Goal: Task Accomplishment & Management: Complete application form

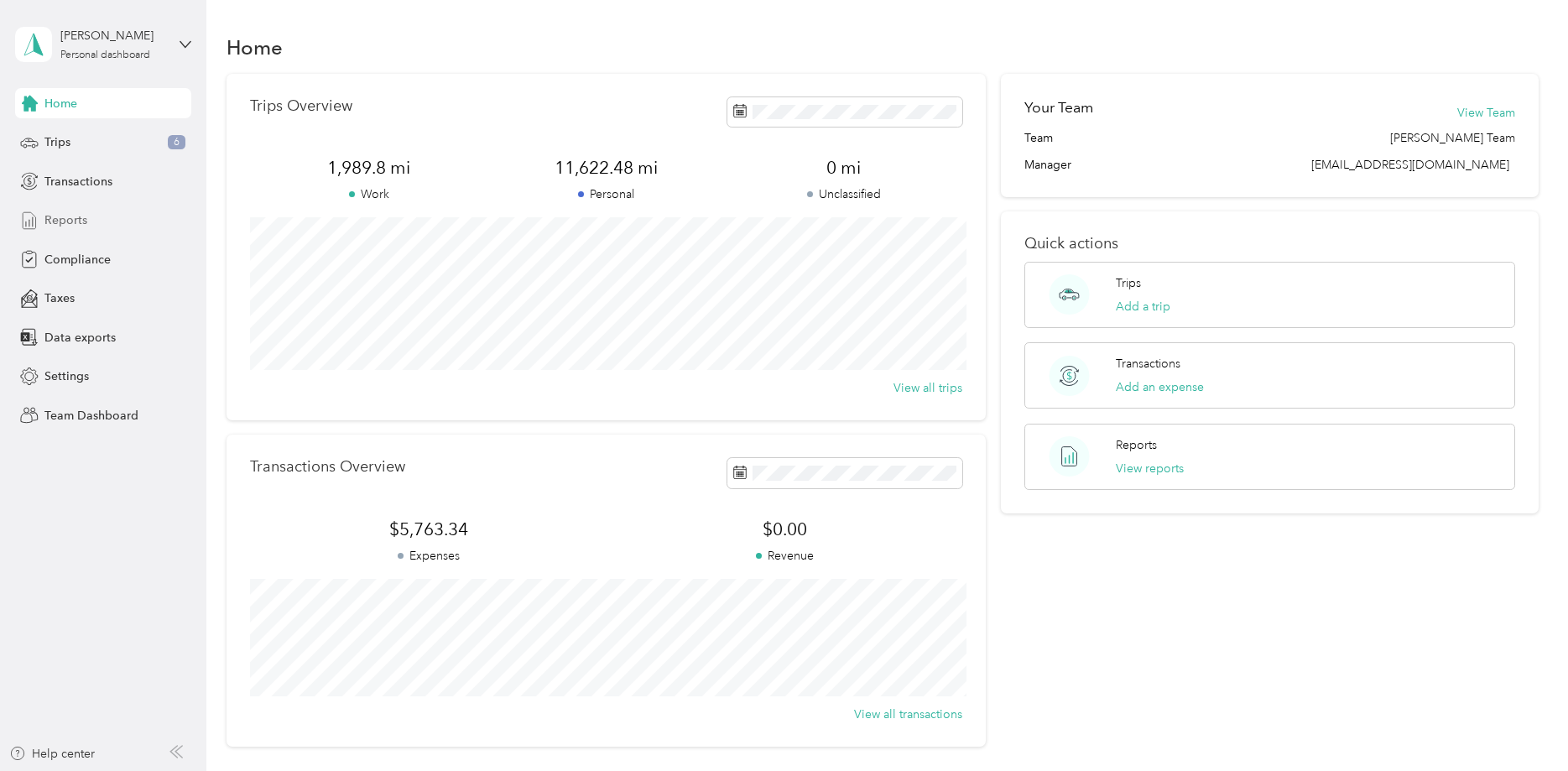
click at [87, 217] on div "Reports" at bounding box center [103, 220] width 177 height 30
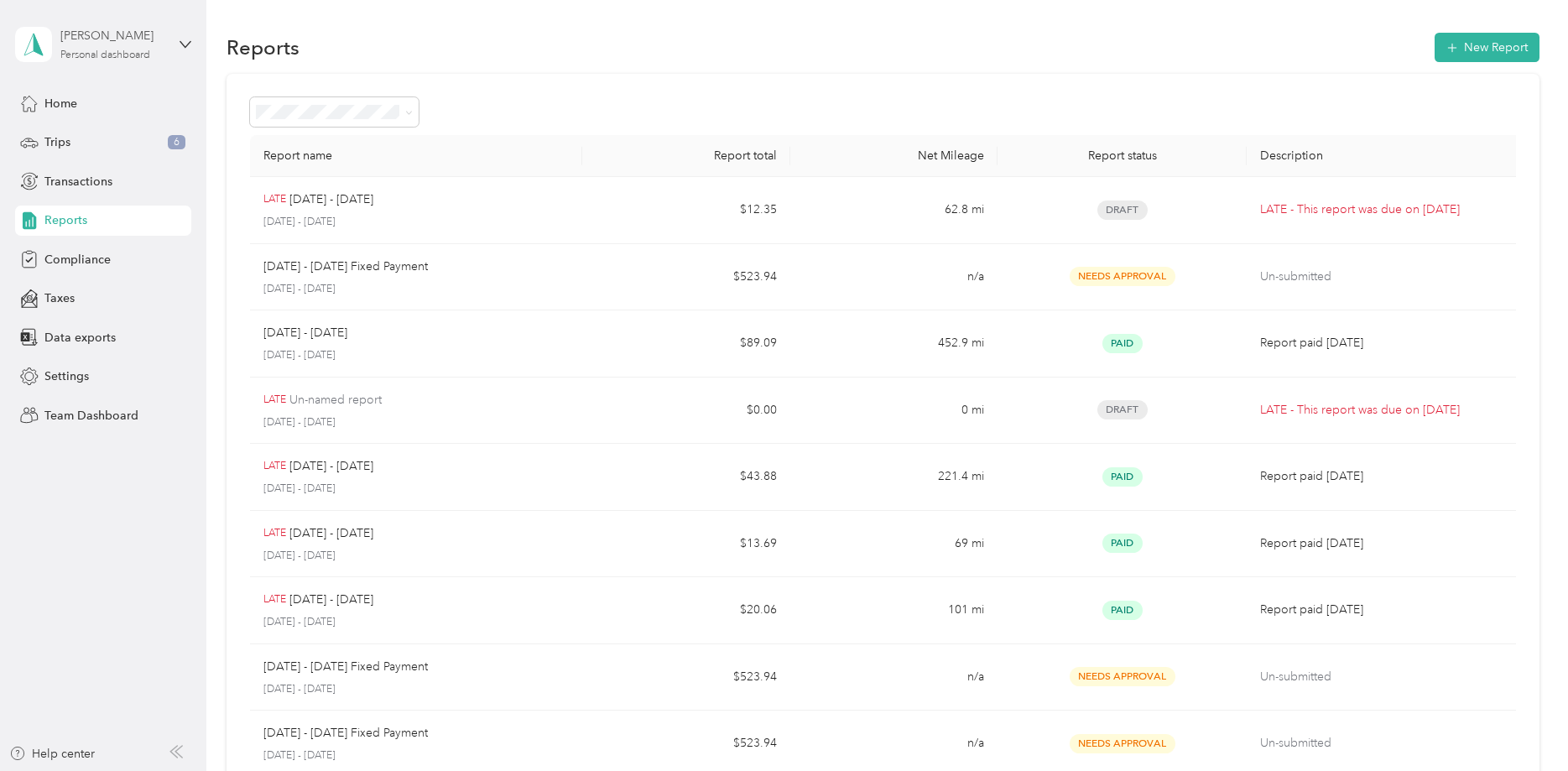
click at [96, 49] on div "[PERSON_NAME] Personal dashboard" at bounding box center [113, 43] width 105 height 33
click at [191, 48] on aside "[PERSON_NAME] Personal dashboard Home Trips 6 Transactions Reports Compliance T…" at bounding box center [103, 386] width 206 height 771
click at [173, 36] on div "[PERSON_NAME] Personal dashboard" at bounding box center [103, 44] width 177 height 59
click at [114, 132] on div "Team dashboard" at bounding box center [73, 137] width 90 height 18
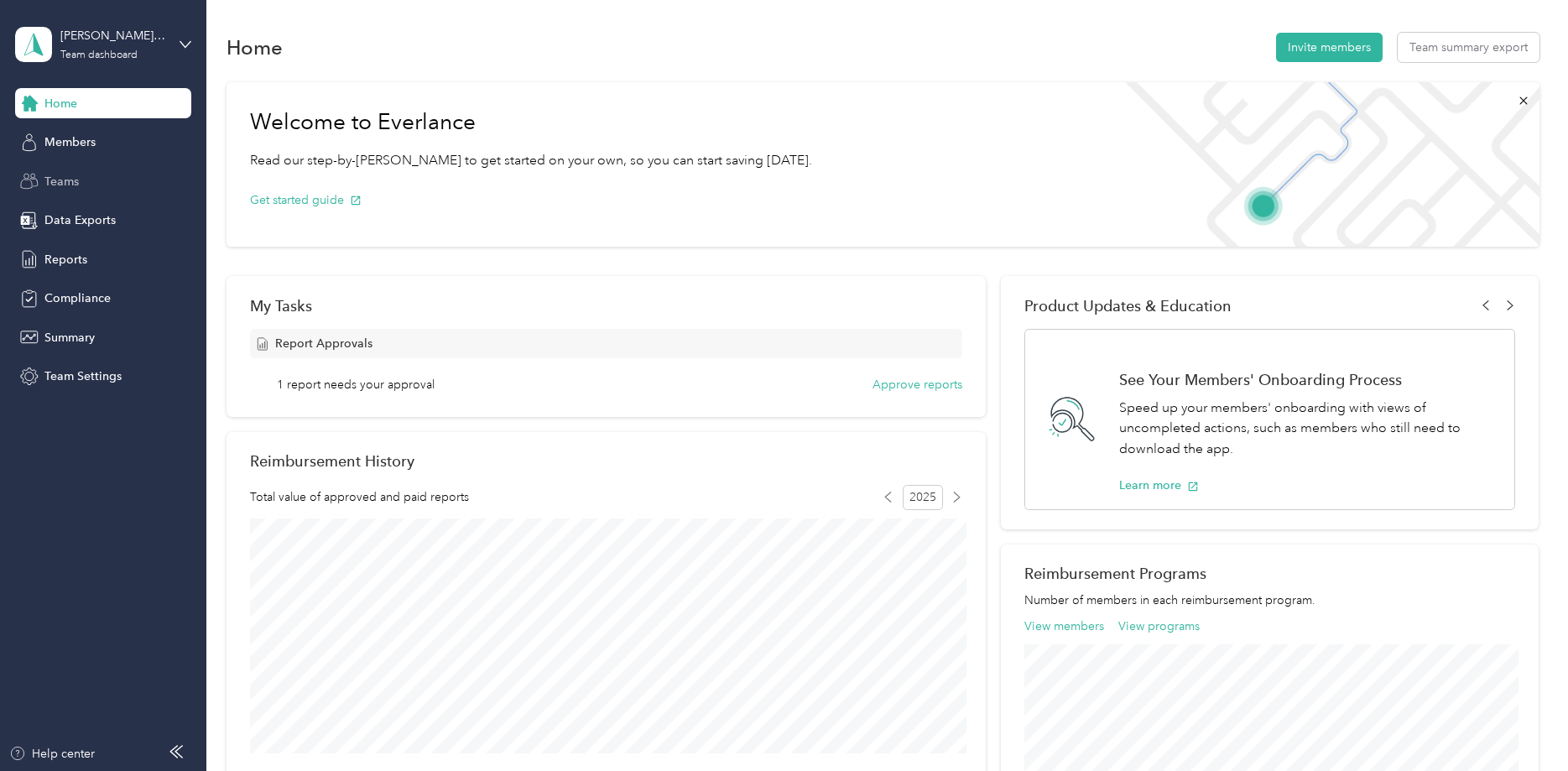
click at [65, 179] on span "Teams" at bounding box center [61, 182] width 34 height 18
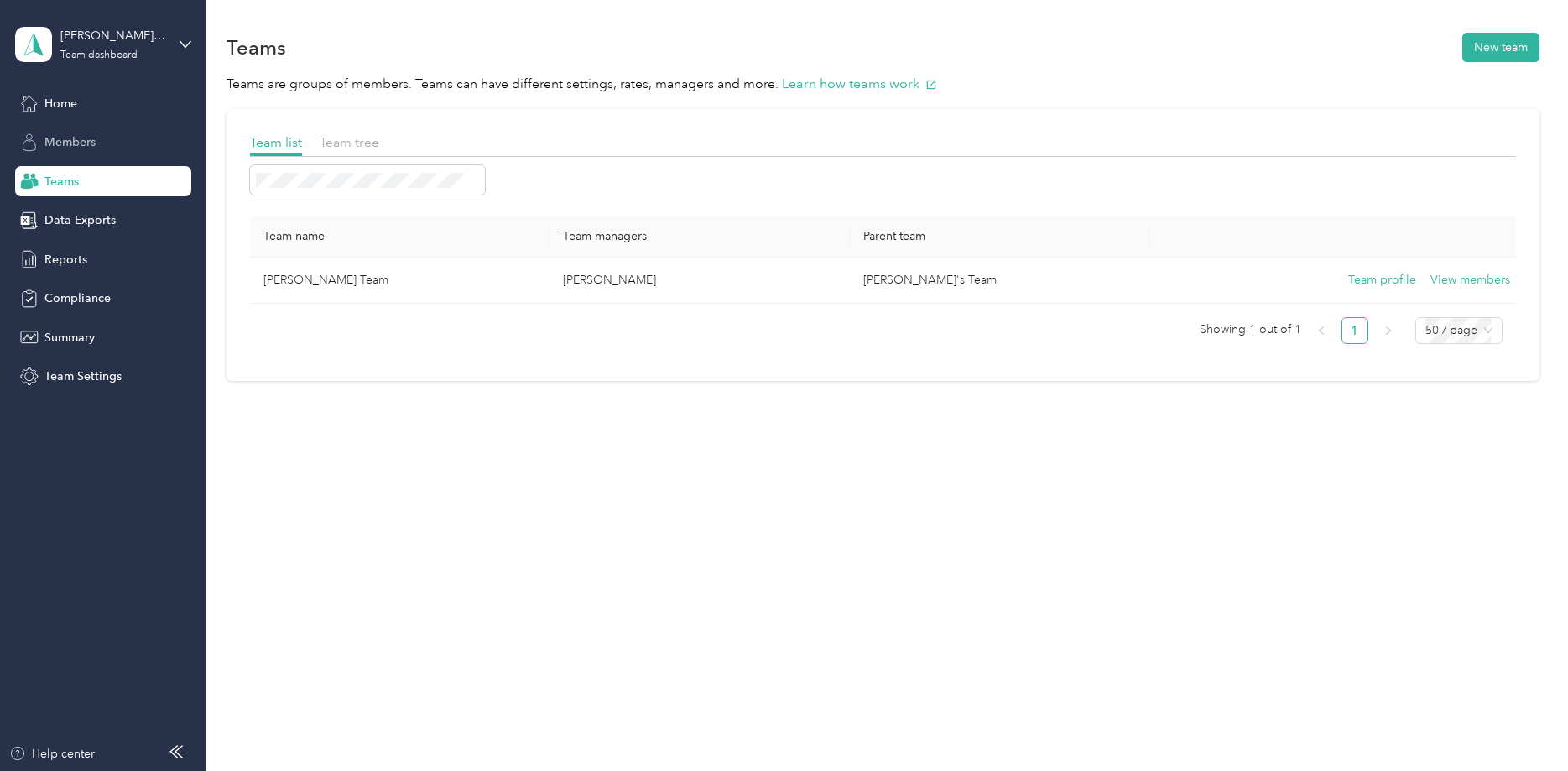
click at [75, 138] on span "Members" at bounding box center [70, 142] width 51 height 18
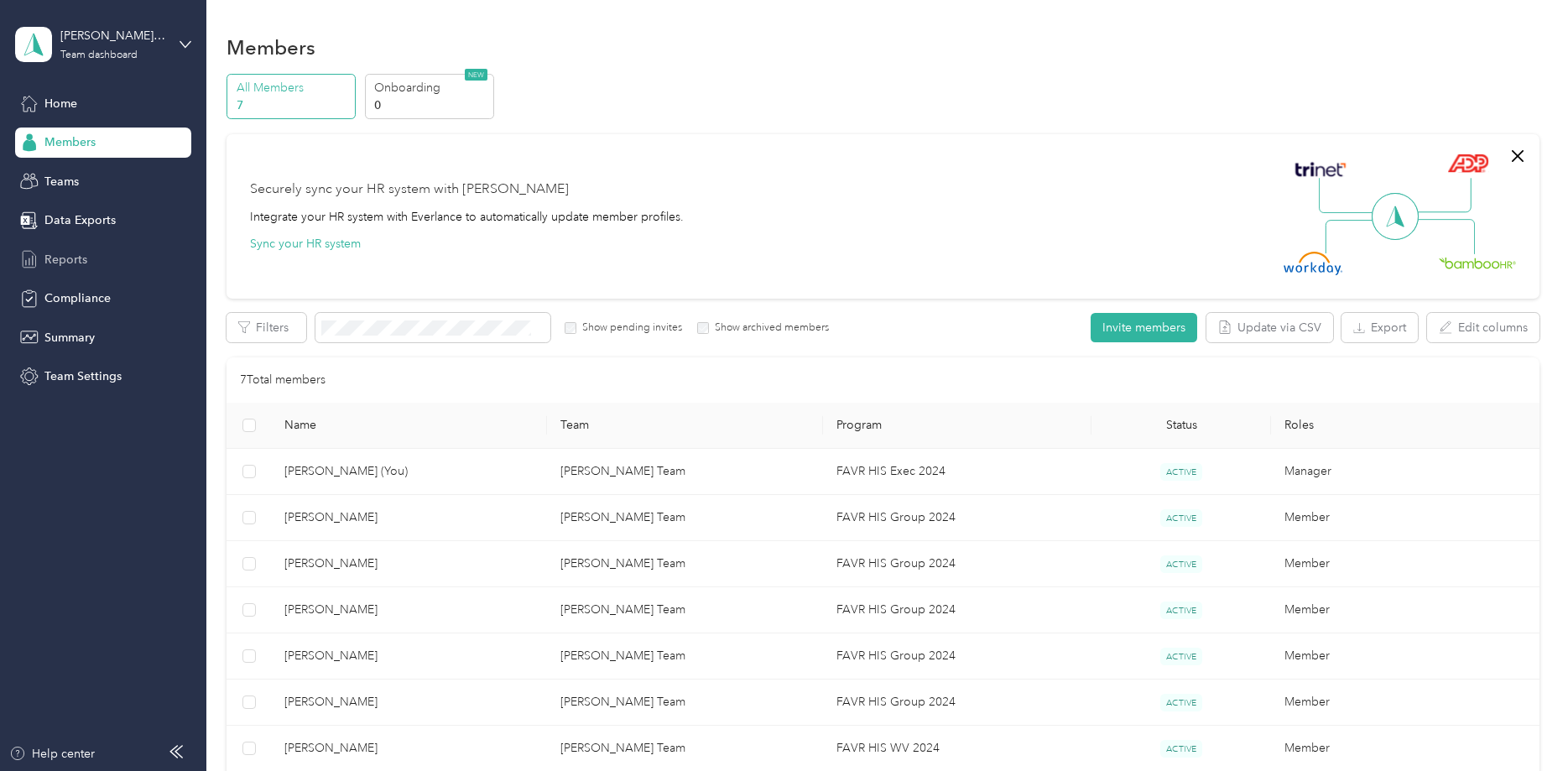
click at [69, 248] on div "Reports" at bounding box center [103, 258] width 177 height 30
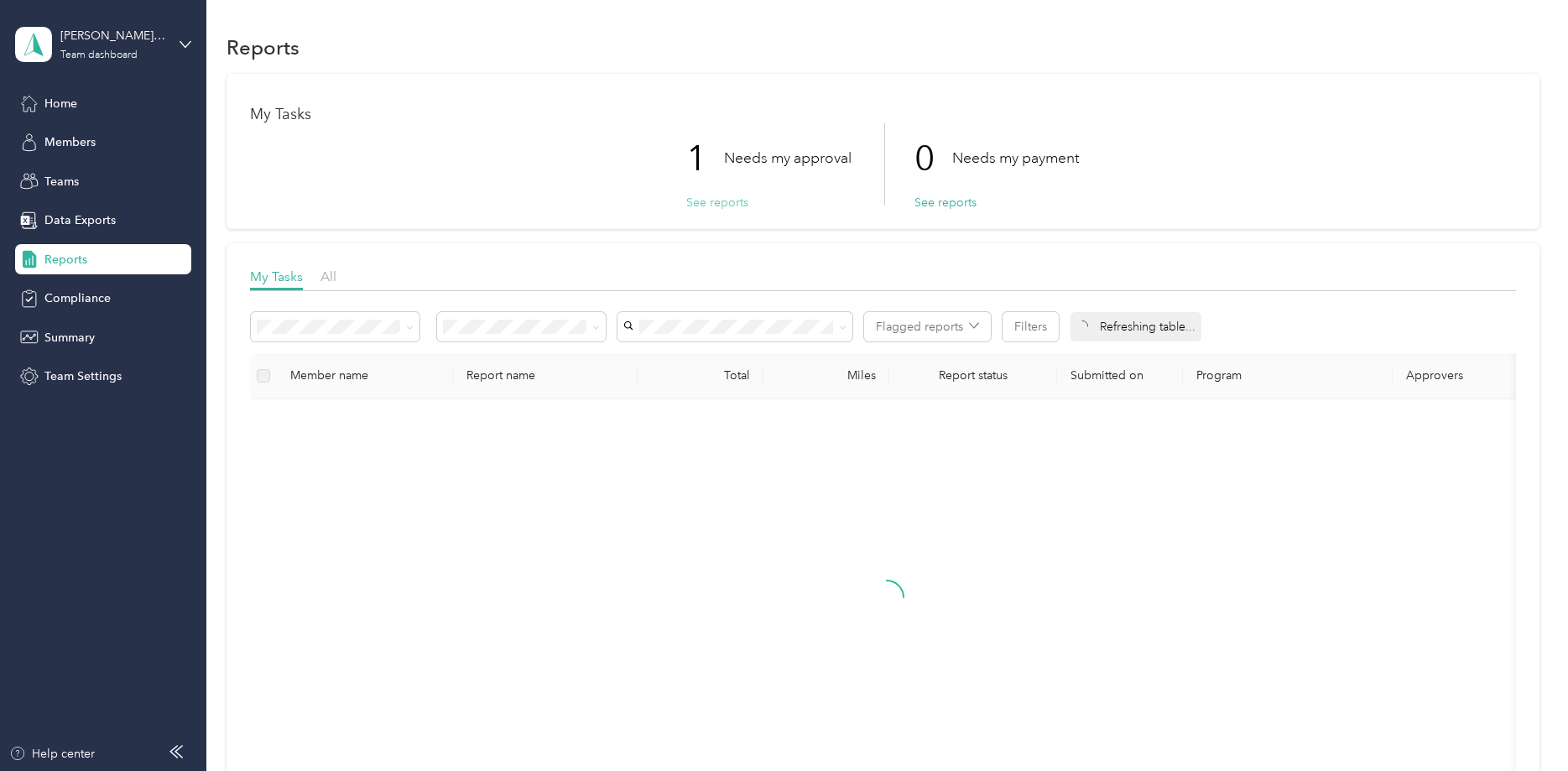
click at [694, 208] on button "See reports" at bounding box center [717, 202] width 62 height 18
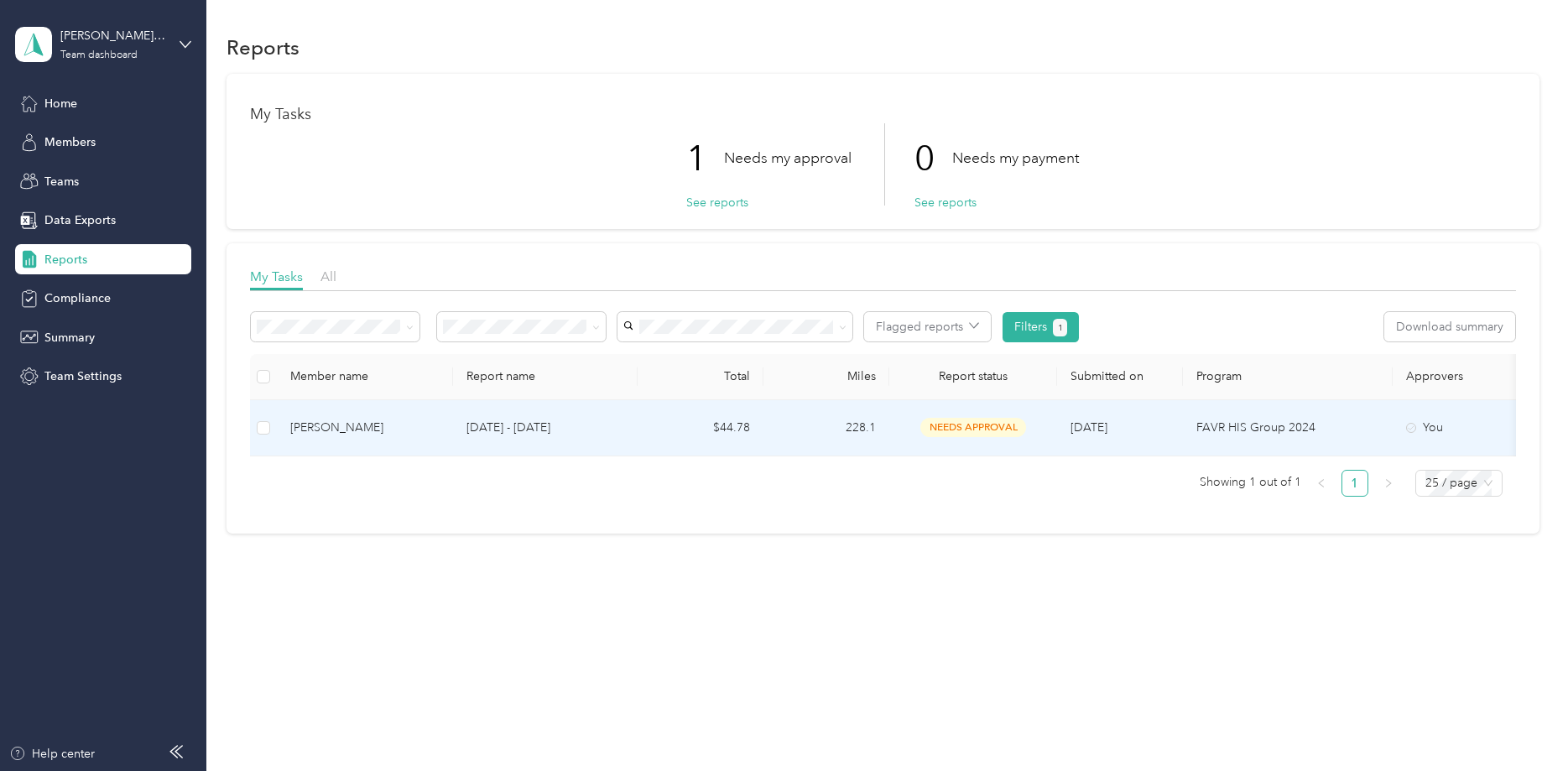
click at [998, 423] on span "needs approval" at bounding box center [973, 427] width 106 height 20
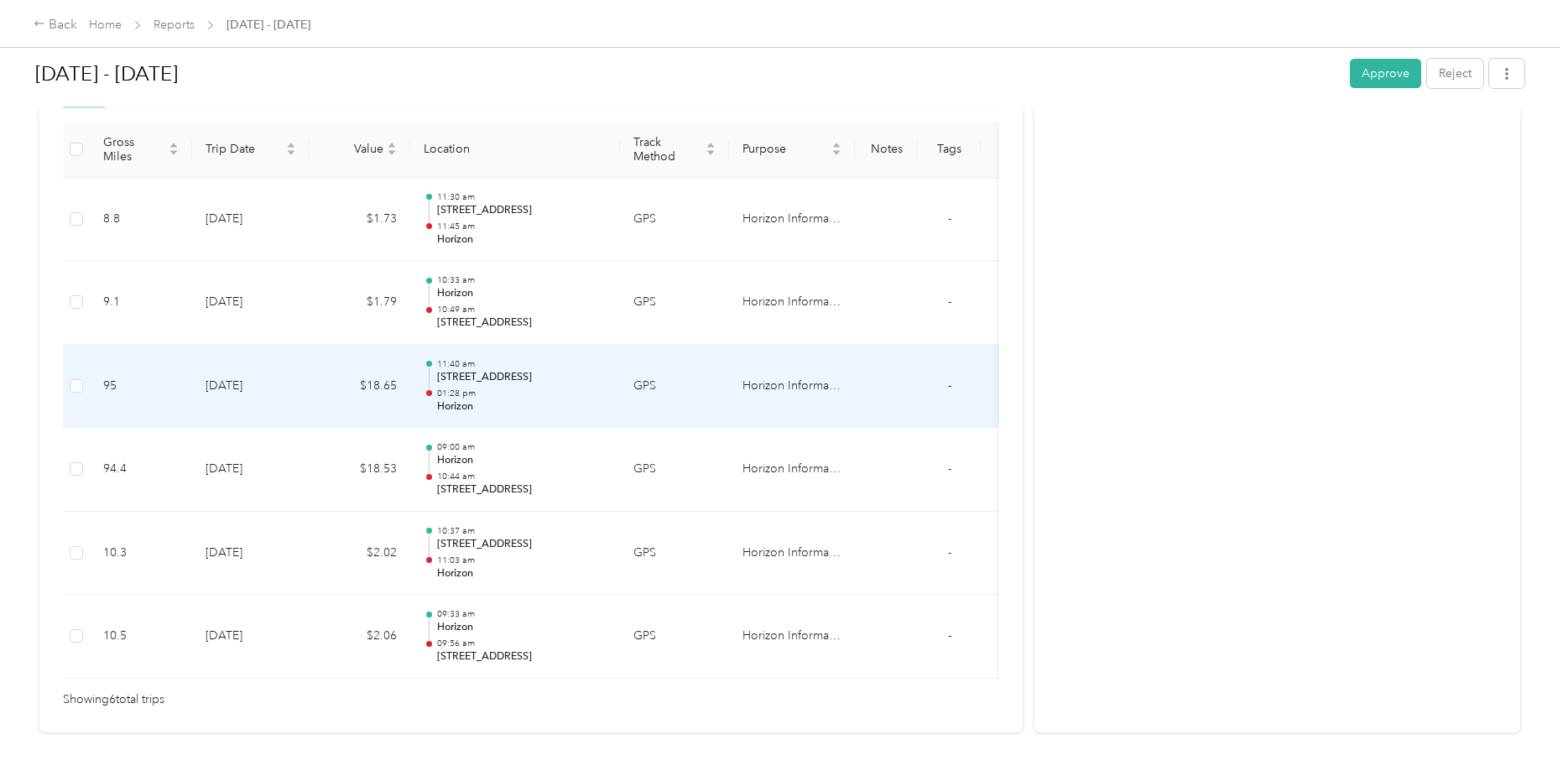
scroll to position [478, 0]
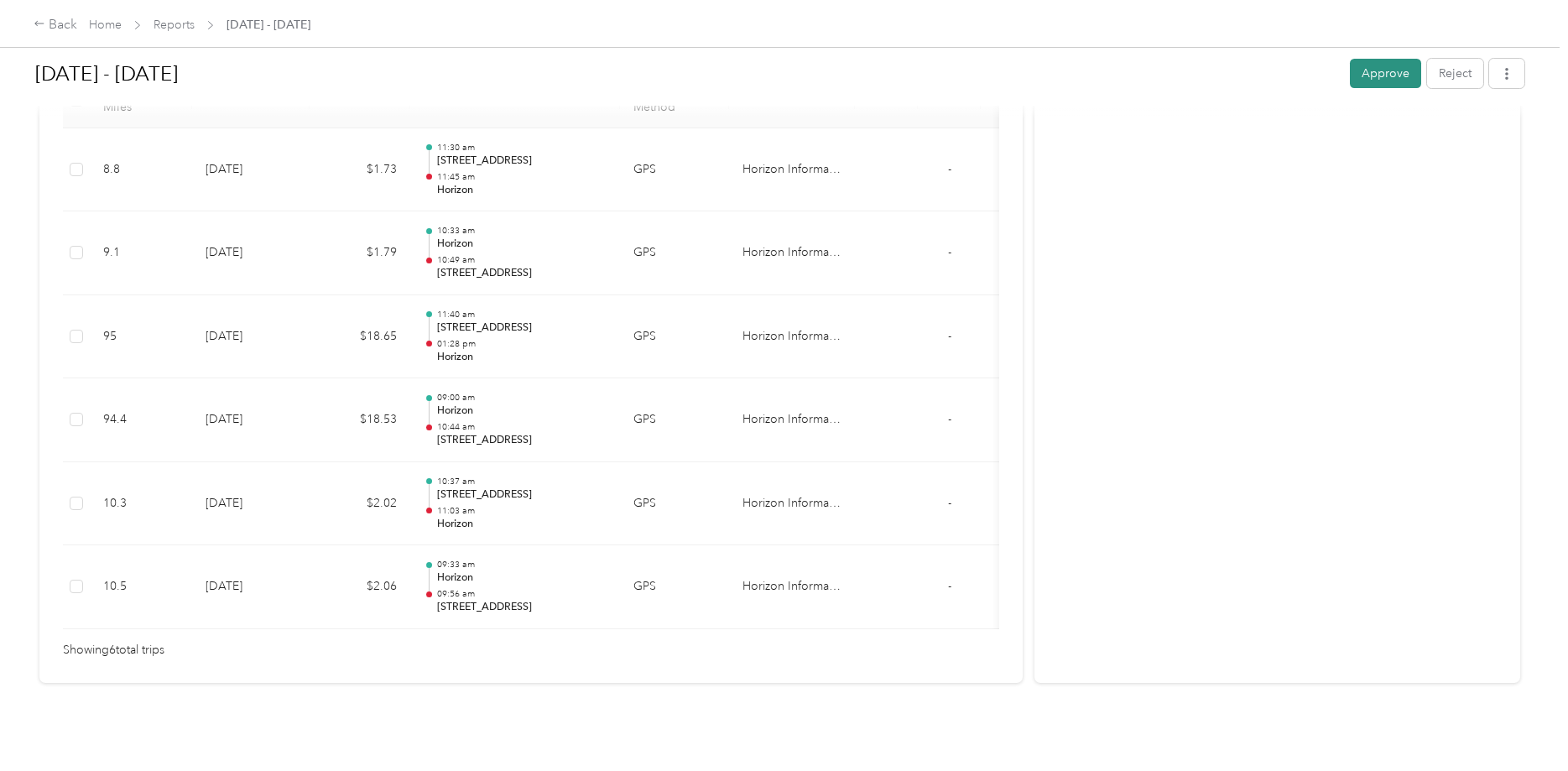
click at [1377, 76] on button "Approve" at bounding box center [1385, 73] width 72 height 29
click at [125, 26] on div "Home Reports [DATE] - [DATE]" at bounding box center [200, 25] width 222 height 18
click at [115, 26] on link "Home" at bounding box center [105, 25] width 32 height 14
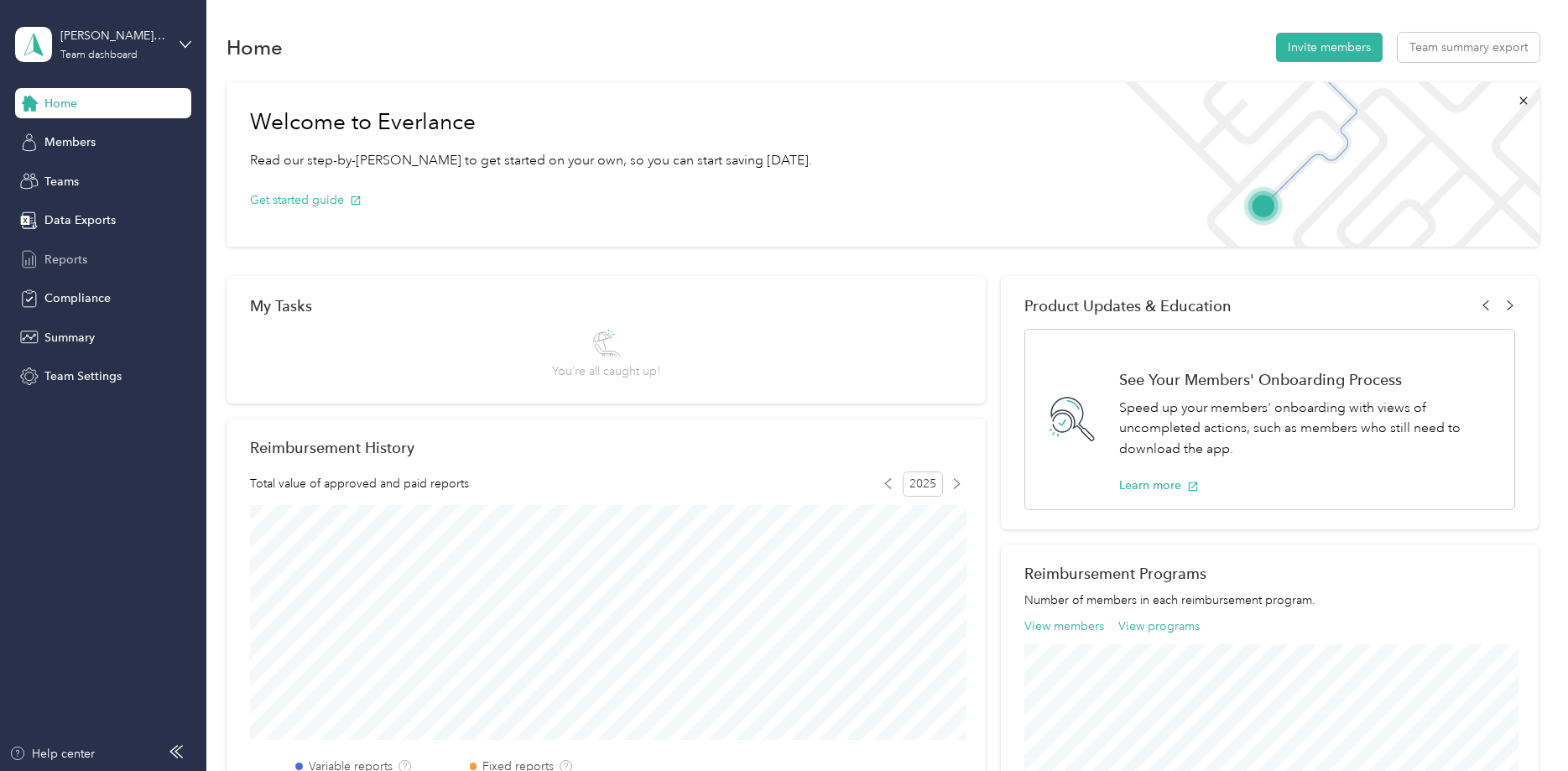
click at [50, 258] on span "Reports" at bounding box center [66, 259] width 43 height 18
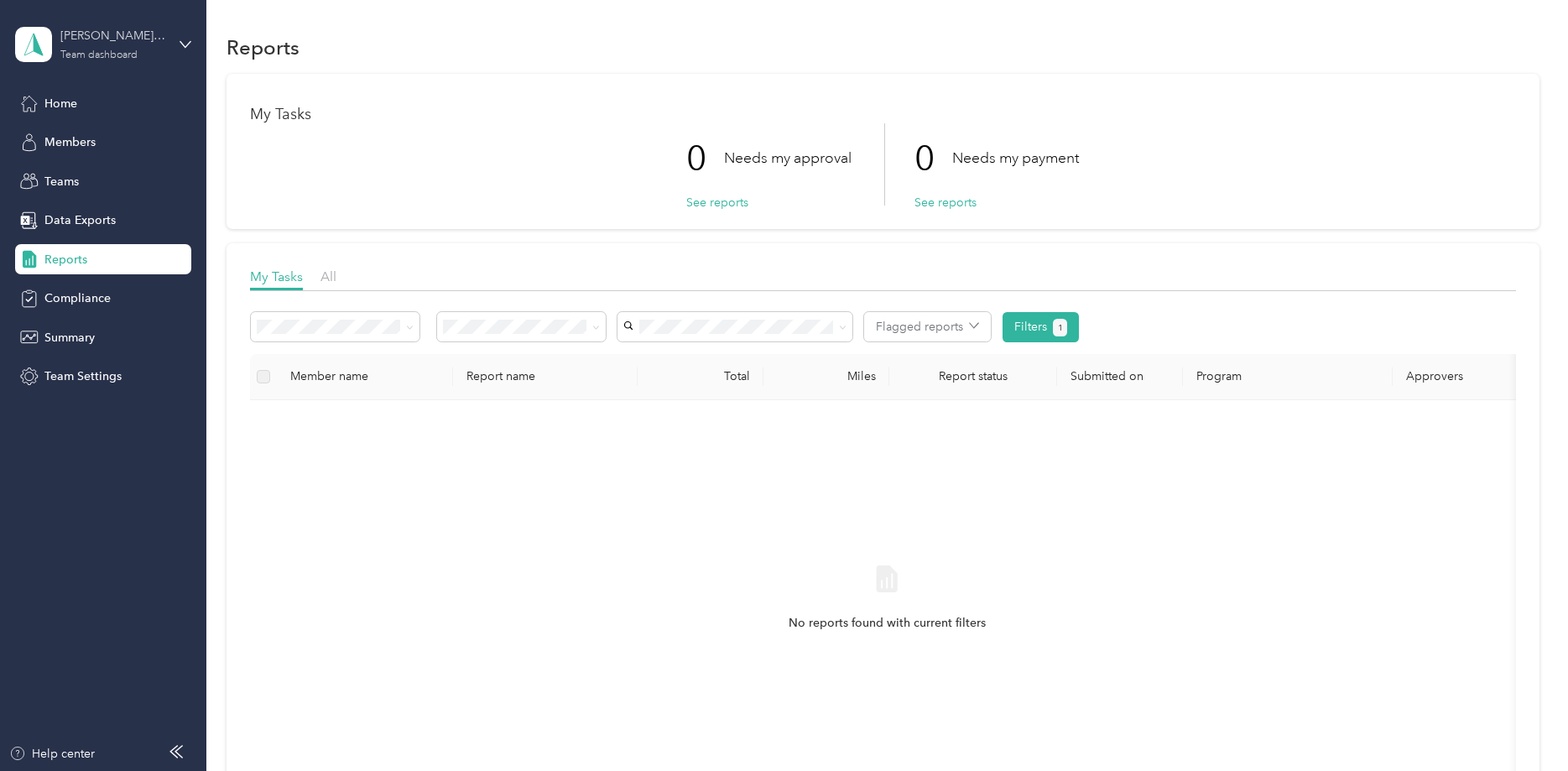
click at [94, 58] on div "Team dashboard" at bounding box center [99, 55] width 77 height 10
click at [91, 173] on div "Personal dashboard" at bounding box center [82, 174] width 106 height 18
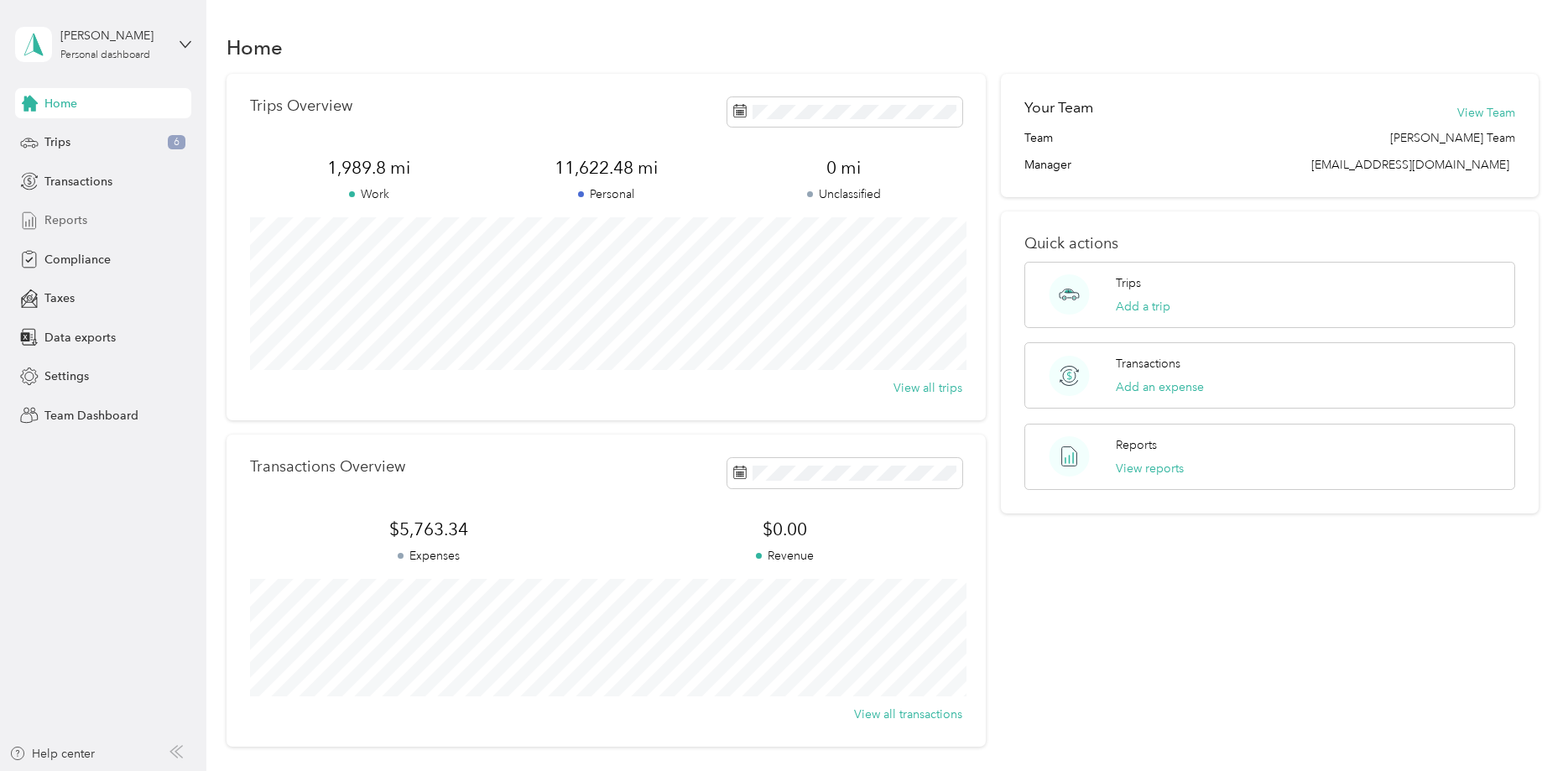
click at [52, 222] on span "Reports" at bounding box center [66, 220] width 43 height 18
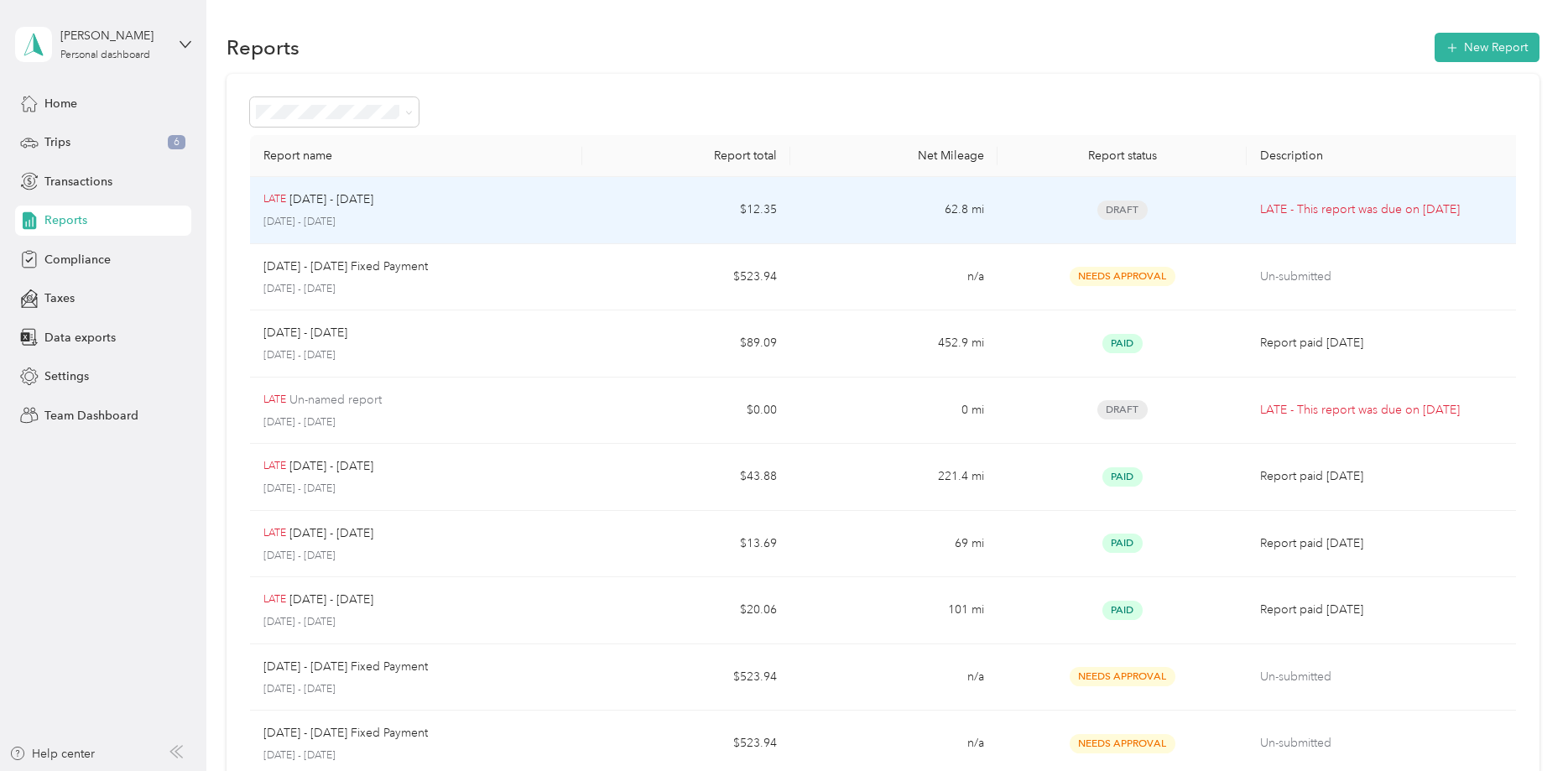
click at [1122, 210] on span "Draft" at bounding box center [1122, 210] width 50 height 20
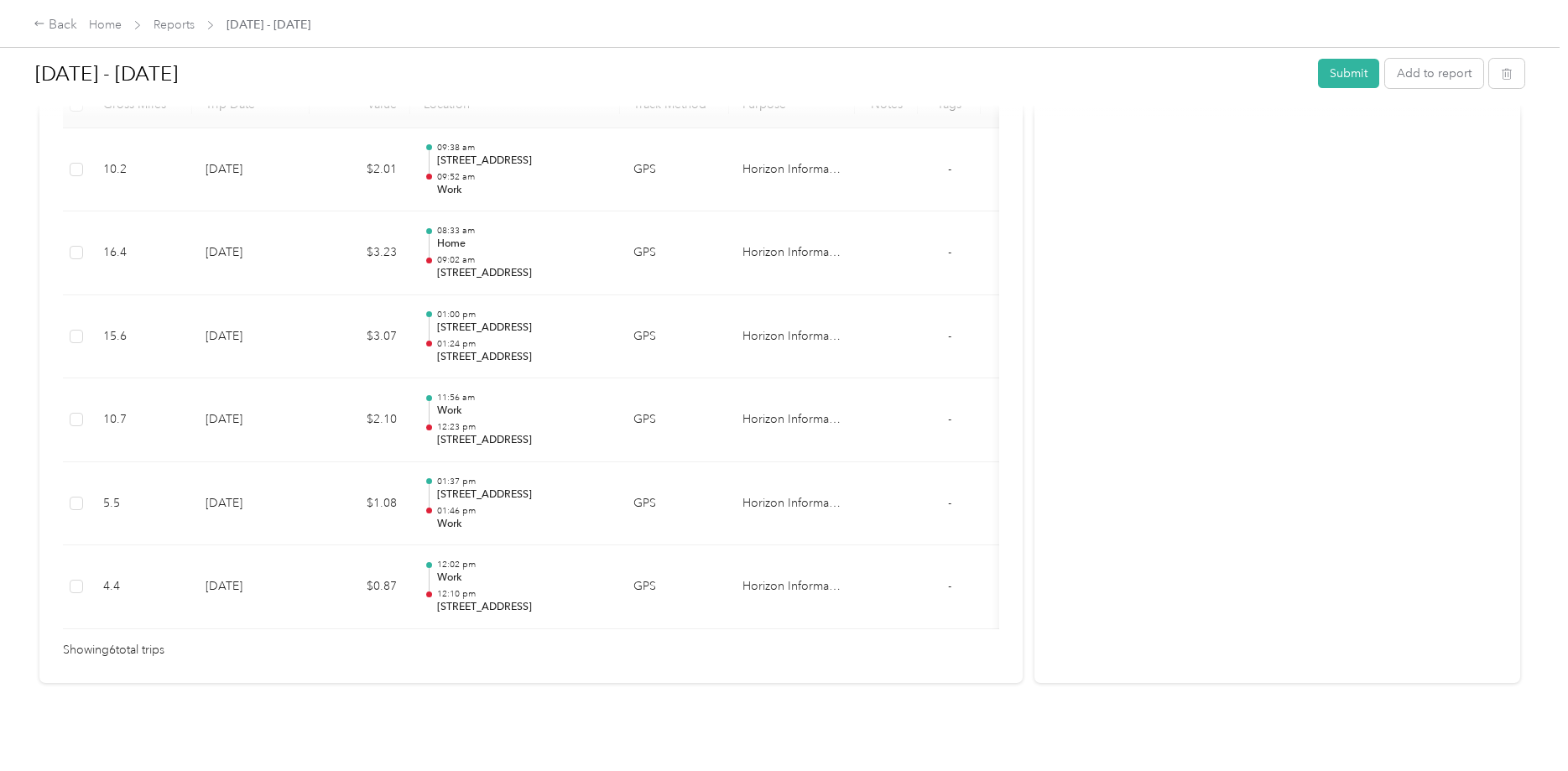
scroll to position [80, 0]
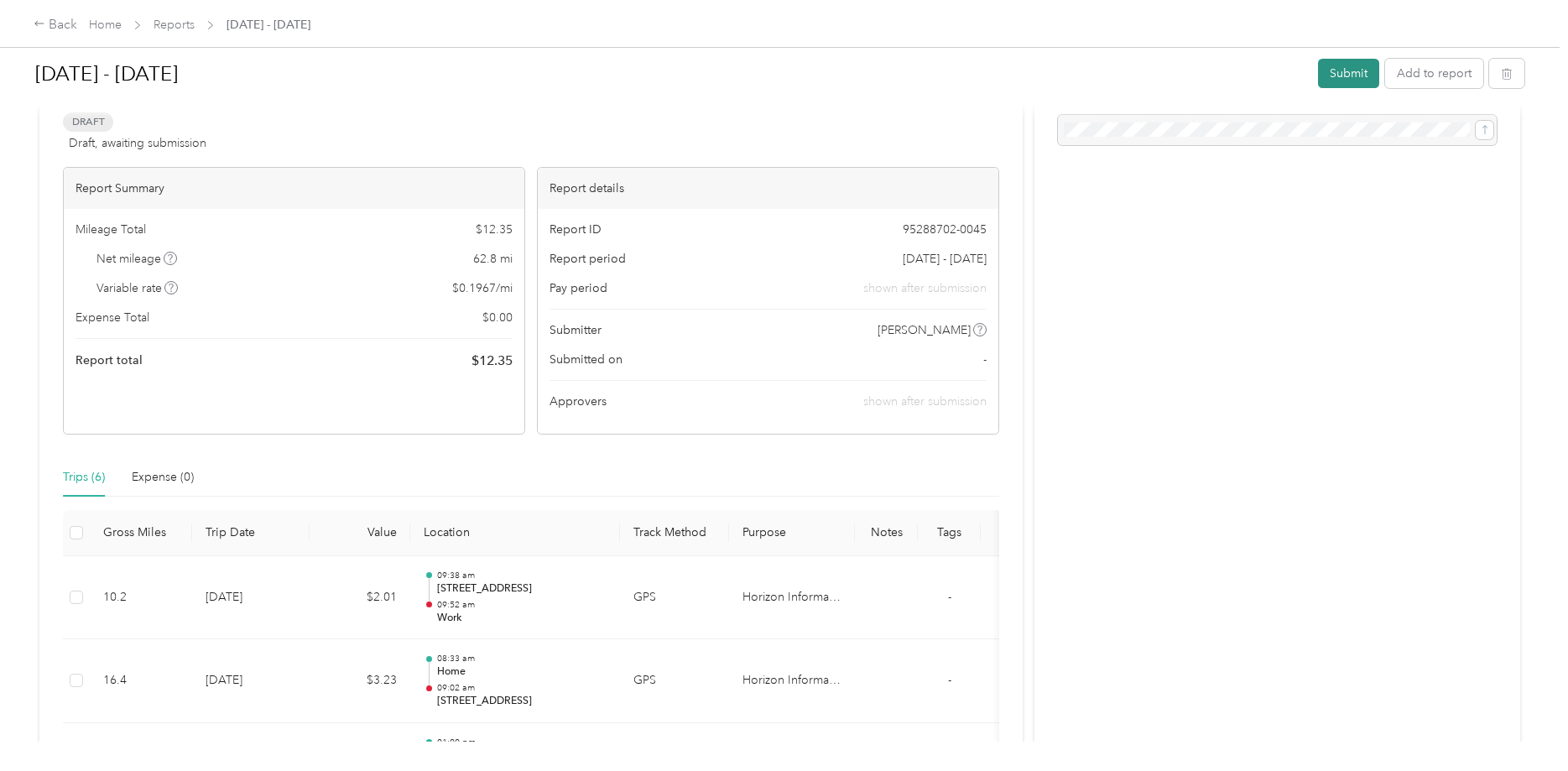
click at [1352, 74] on button "Submit" at bounding box center [1349, 73] width 61 height 29
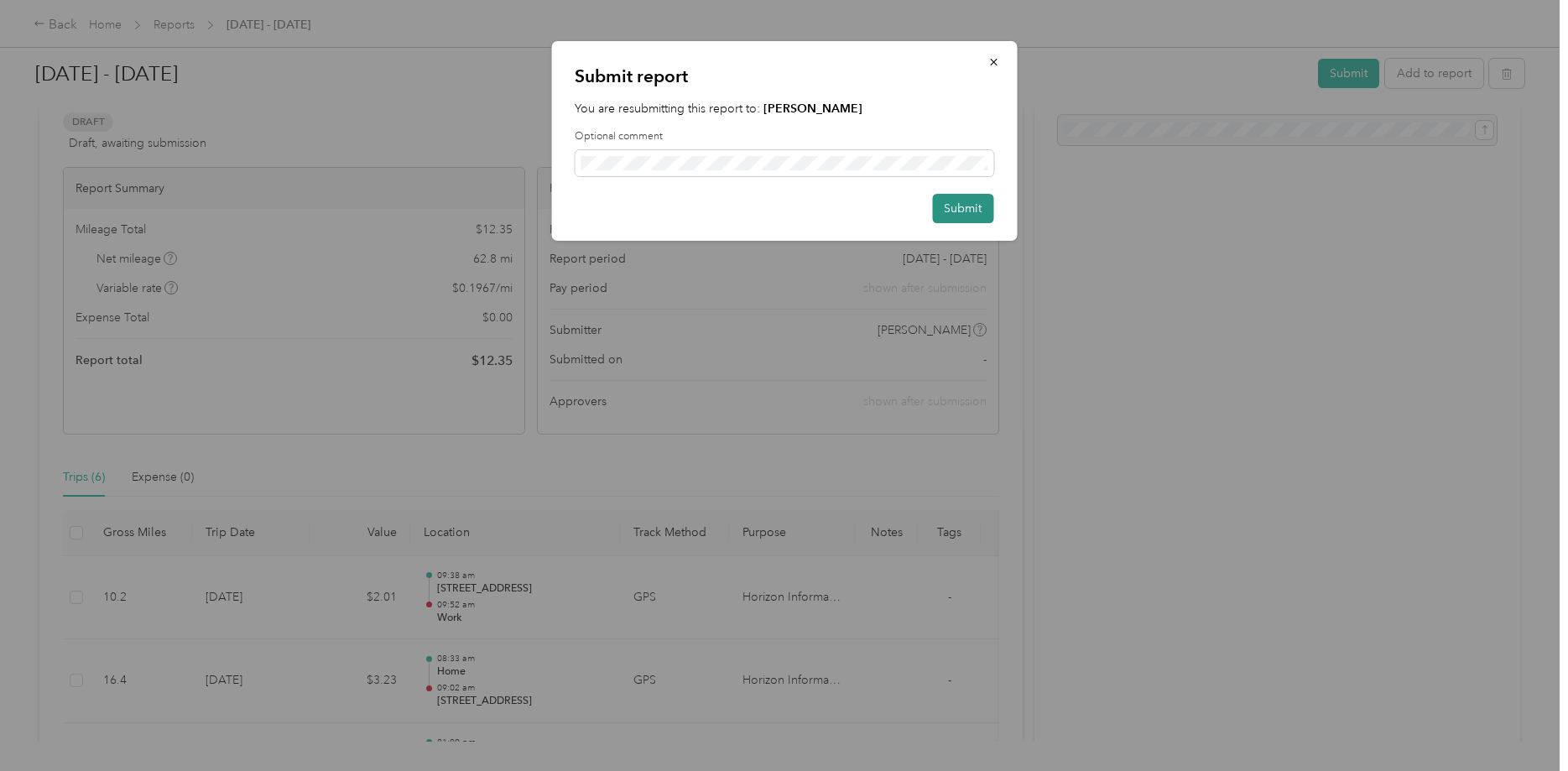
click at [991, 211] on button "Submit" at bounding box center [963, 208] width 61 height 29
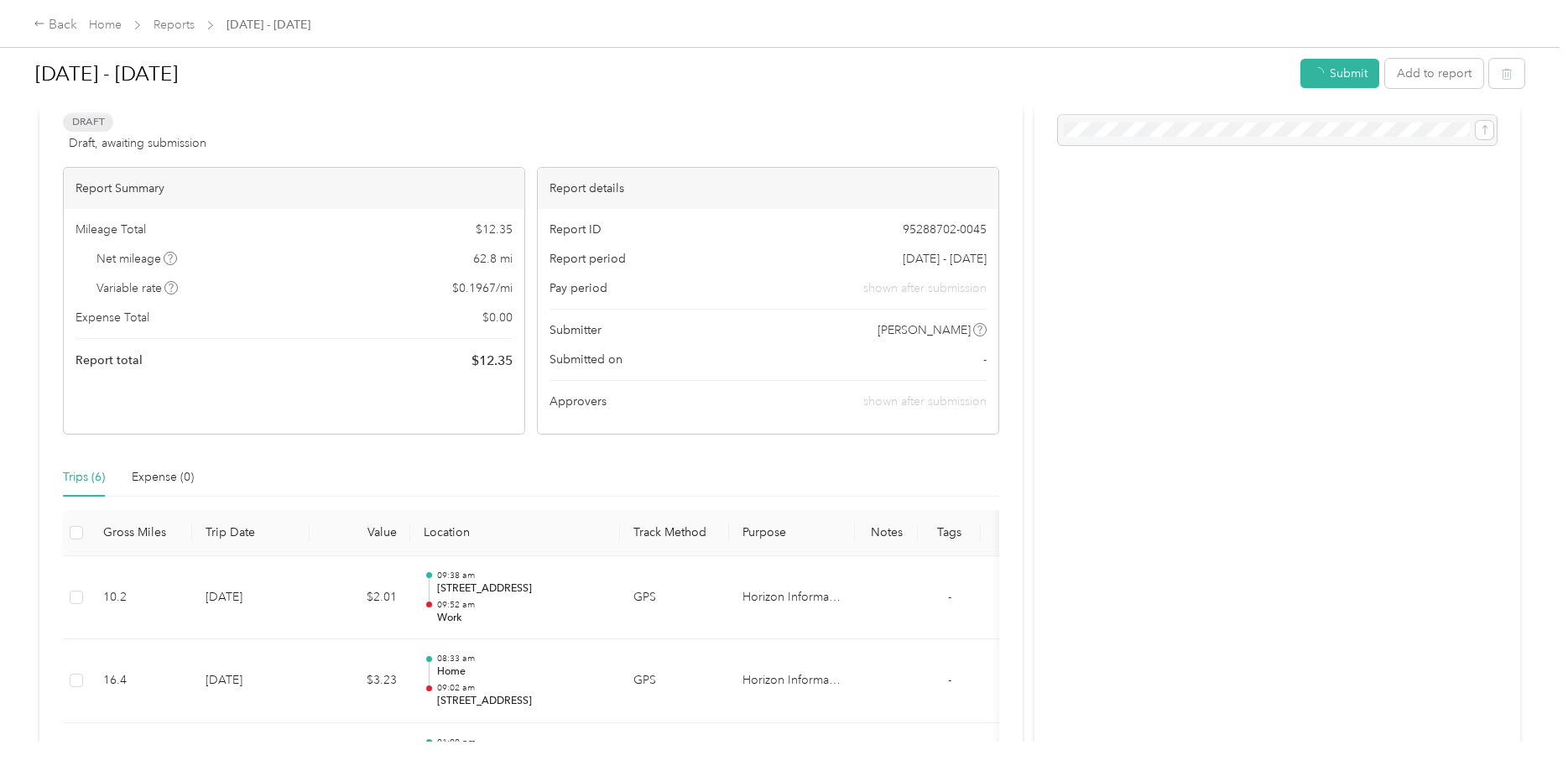
scroll to position [104, 0]
